Goal: Transaction & Acquisition: Purchase product/service

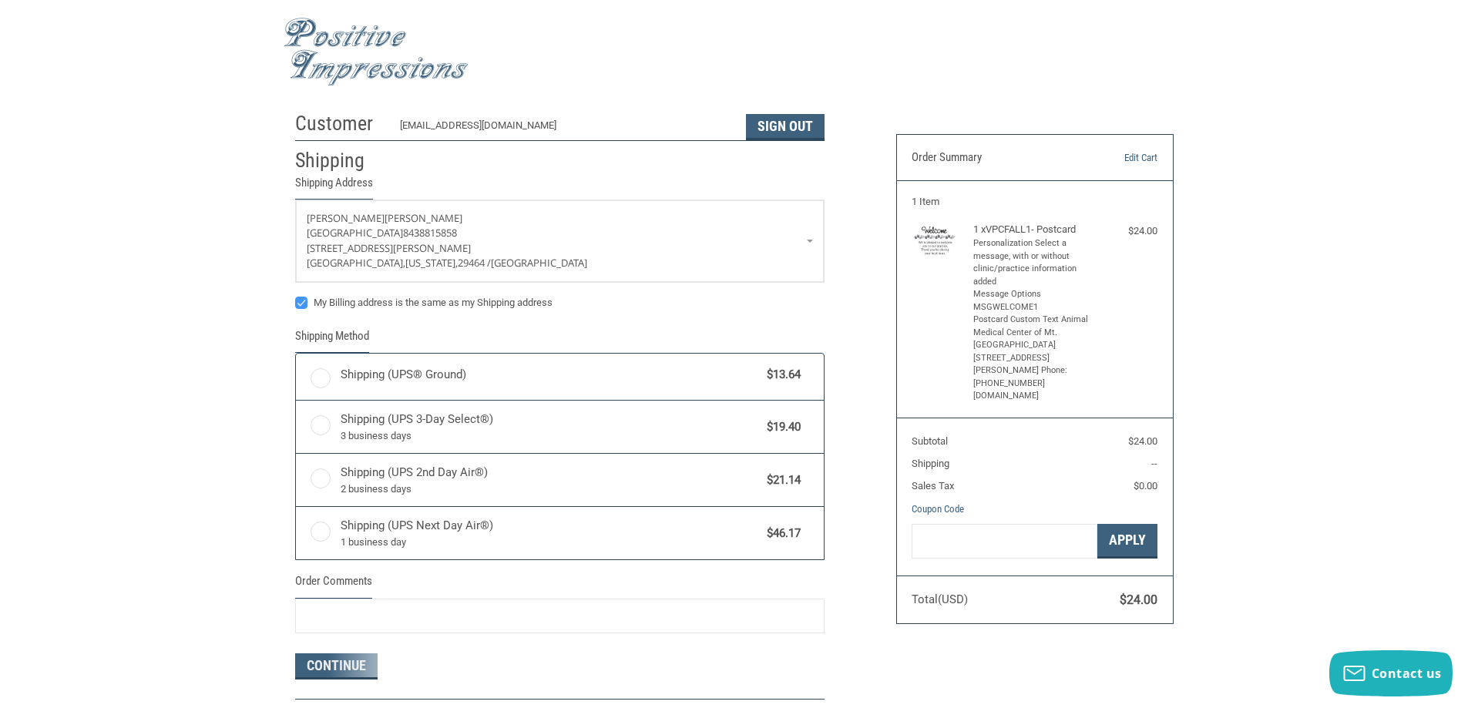
radio input "true"
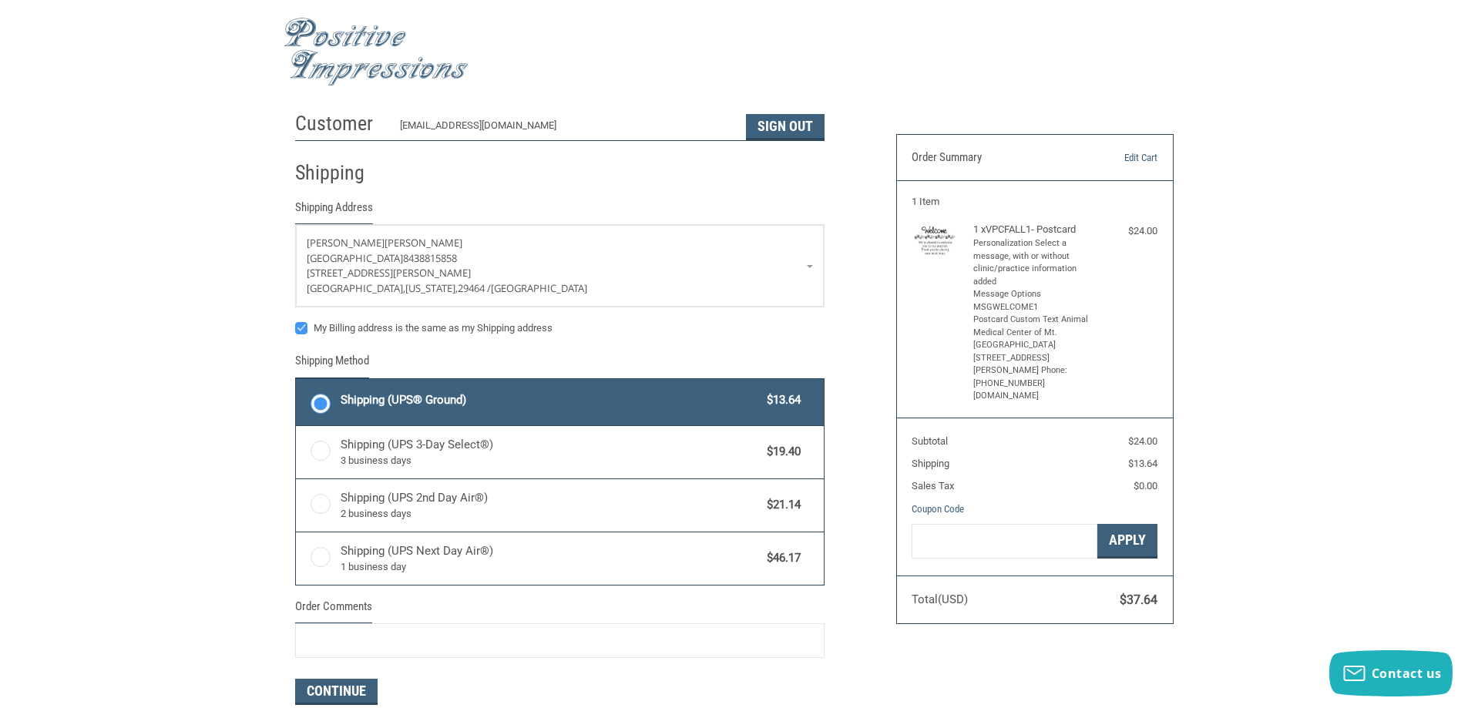
scroll to position [231, 0]
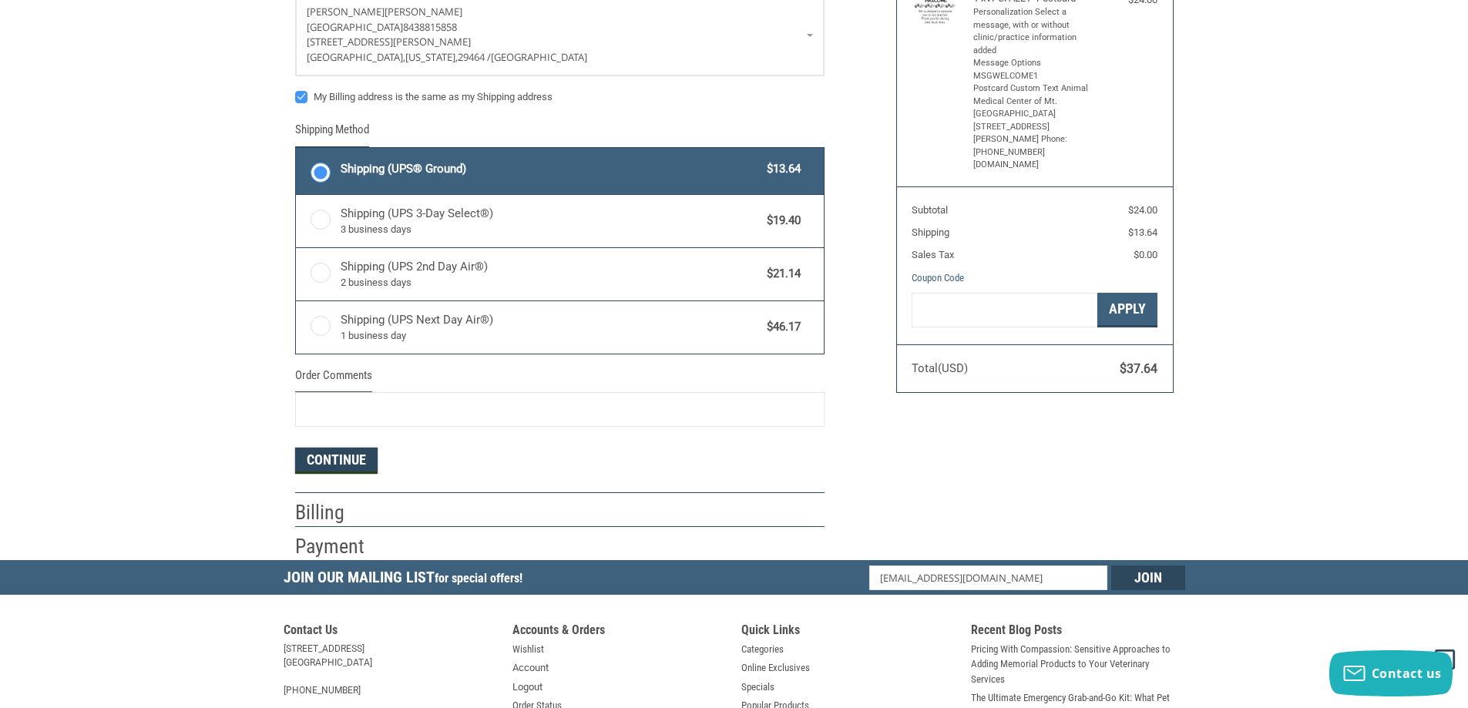
click at [351, 454] on button "Continue" at bounding box center [336, 461] width 82 height 26
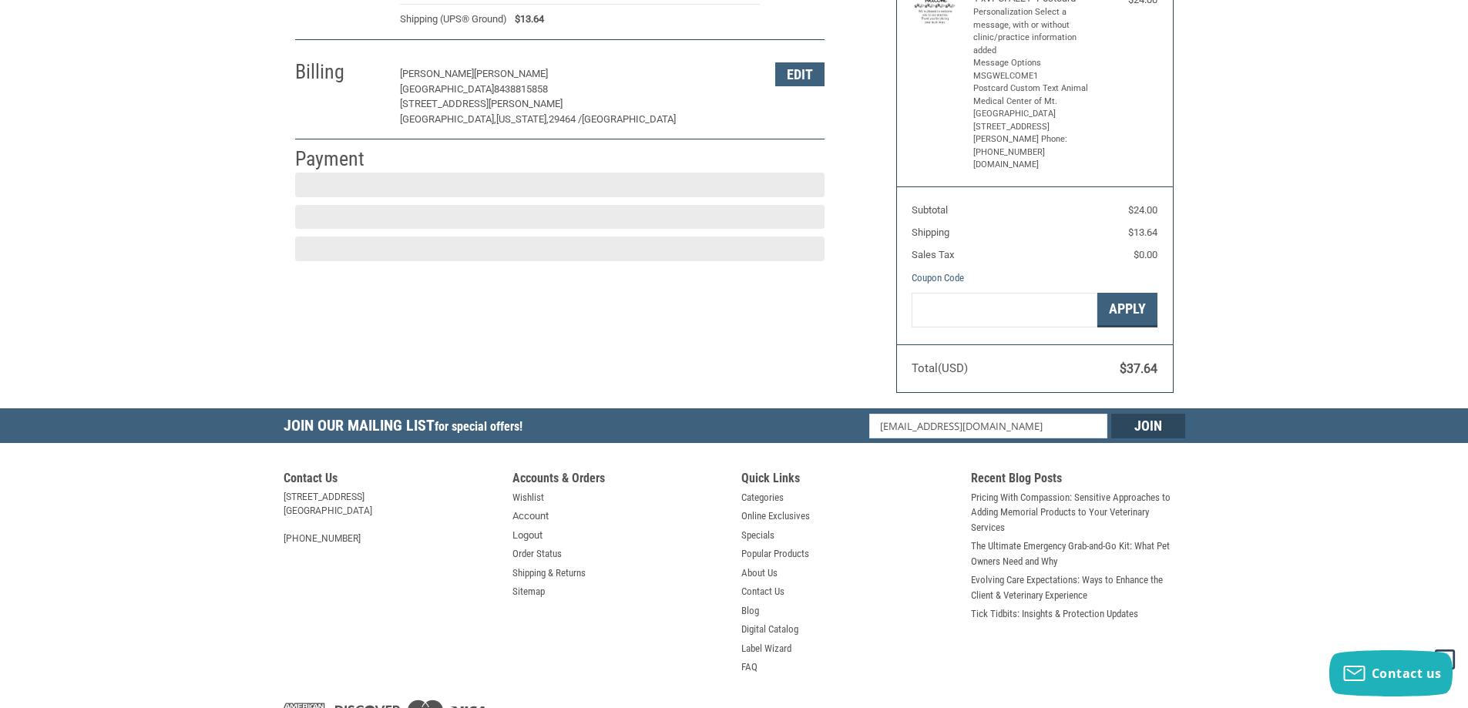
scroll to position [230, 0]
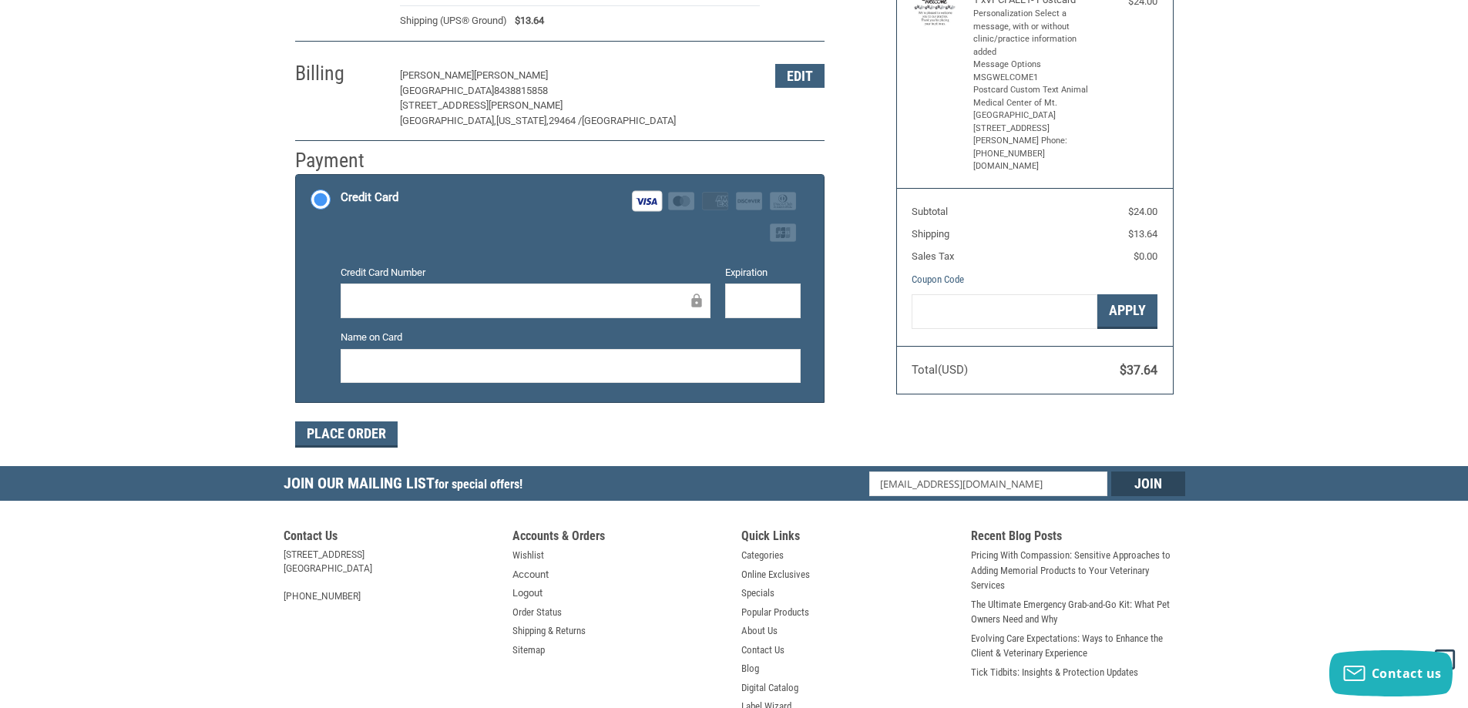
click at [30, 8] on div "Customer [EMAIL_ADDRESS][DOMAIN_NAME] Sign Out Shipping [PERSON_NAME][GEOGRAPHI…" at bounding box center [734, 170] width 1468 height 592
click at [602, 312] on div at bounding box center [526, 301] width 370 height 35
click at [491, 379] on div at bounding box center [571, 366] width 460 height 35
click at [374, 432] on button "Place Order" at bounding box center [346, 435] width 103 height 26
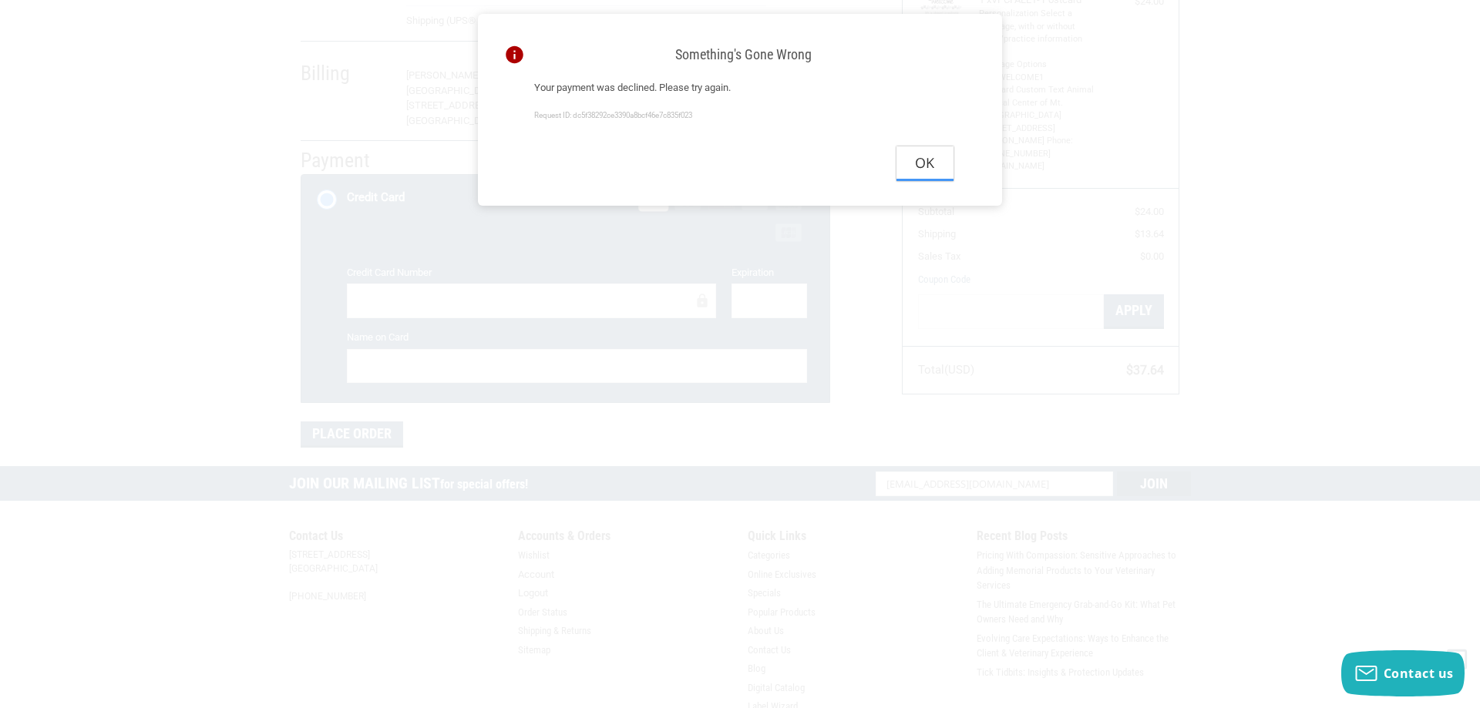
click at [917, 168] on button "Ok" at bounding box center [924, 163] width 57 height 35
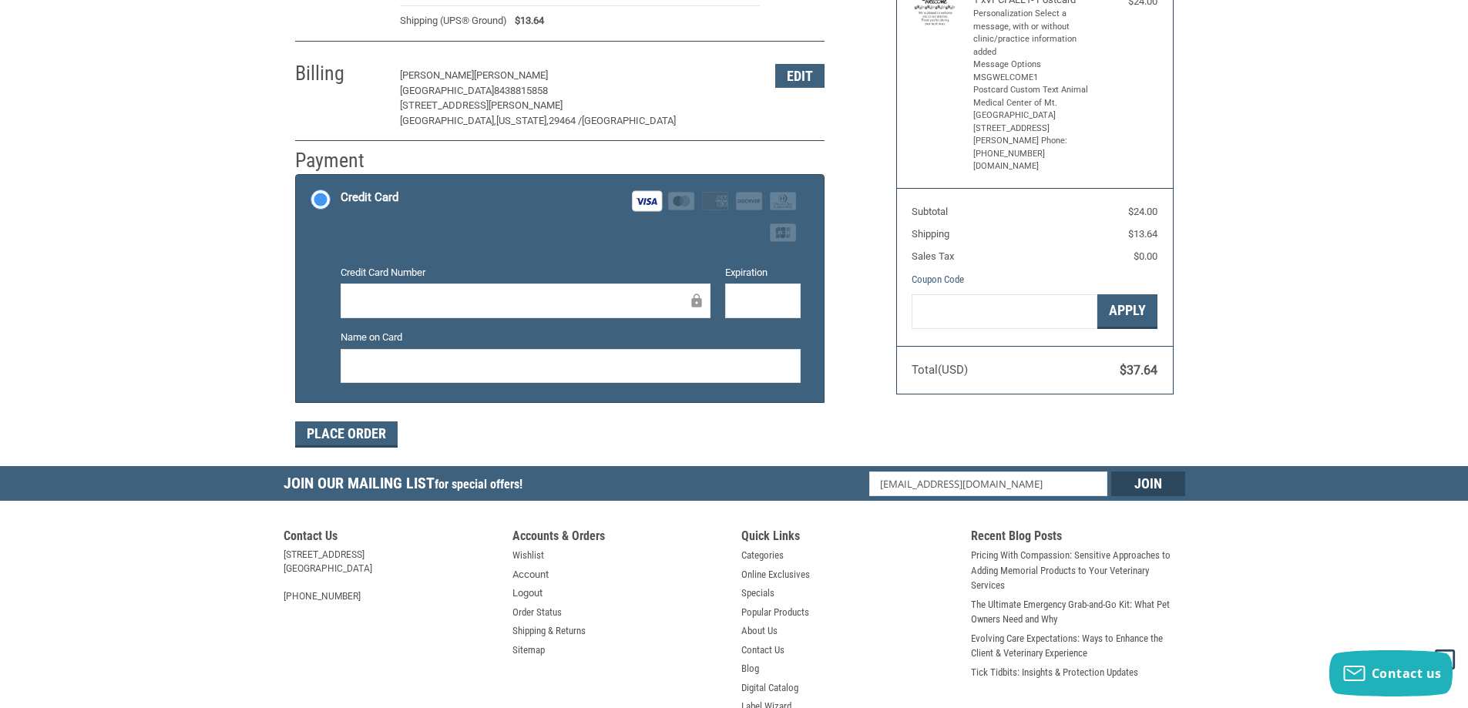
click at [336, 453] on div "Customer [EMAIL_ADDRESS][DOMAIN_NAME] Sign Out Shipping [PERSON_NAME][GEOGRAPHI…" at bounding box center [584, 170] width 601 height 592
click at [338, 436] on button "Place Order" at bounding box center [346, 435] width 103 height 26
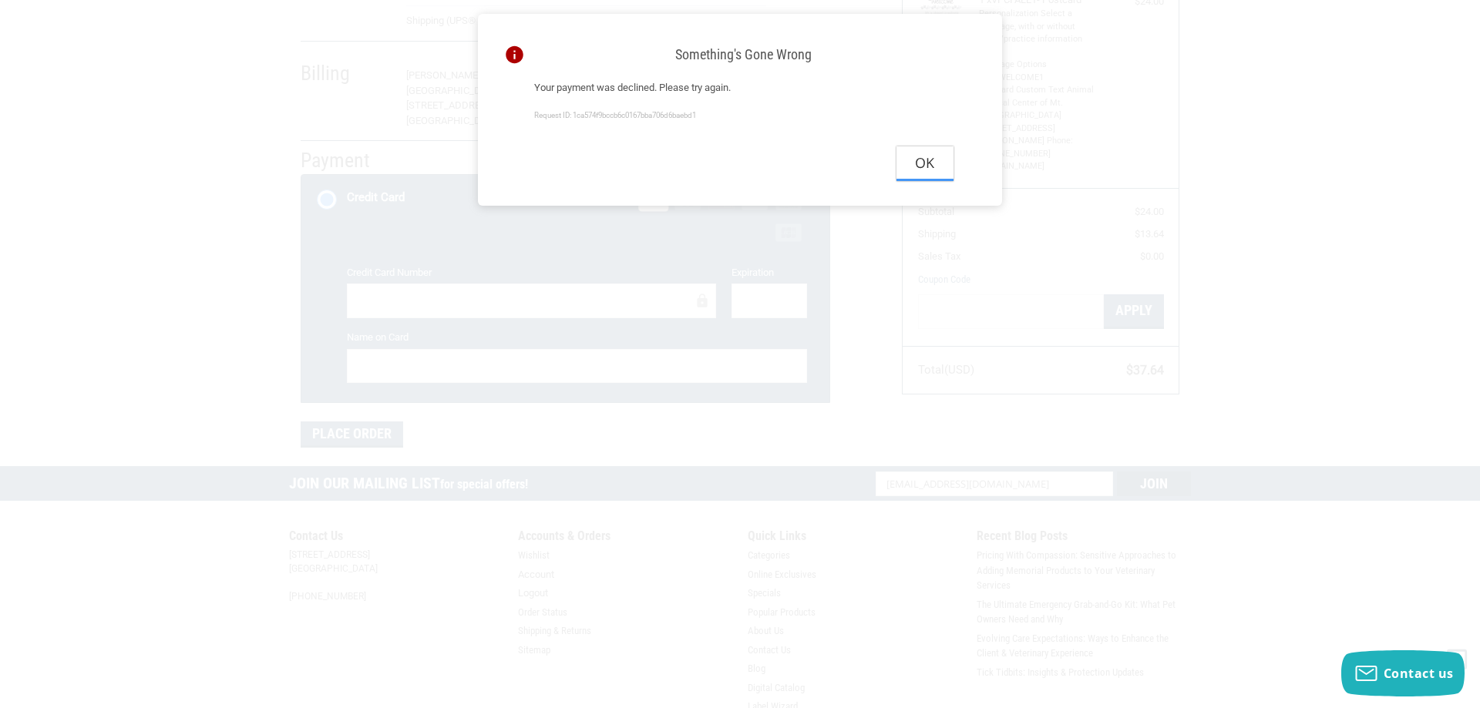
click at [918, 165] on button "Ok" at bounding box center [924, 163] width 57 height 35
